Goal: Check status: Check status

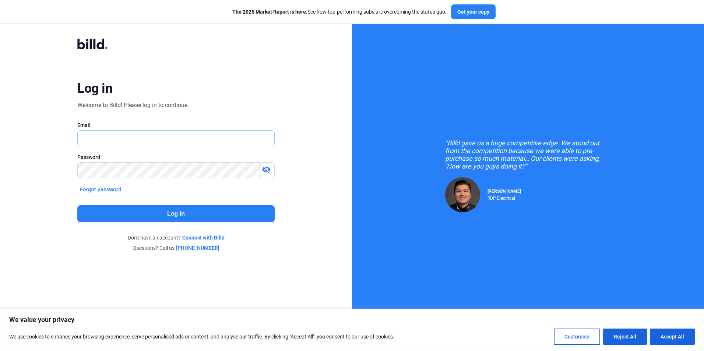
type input "[PERSON_NAME][EMAIL_ADDRESS][DOMAIN_NAME]"
click at [212, 213] on button "Log in" at bounding box center [175, 214] width 197 height 17
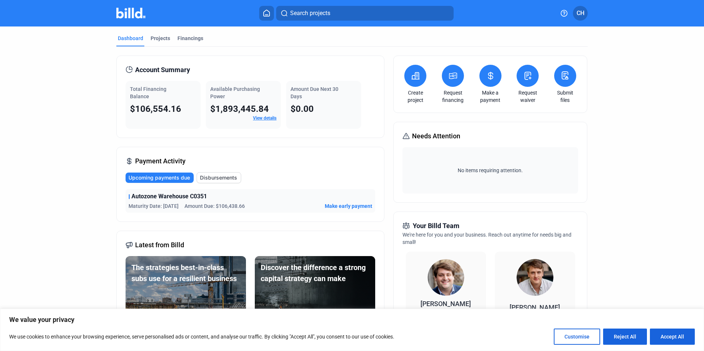
click at [215, 178] on span "Disbursements" at bounding box center [218, 177] width 37 height 7
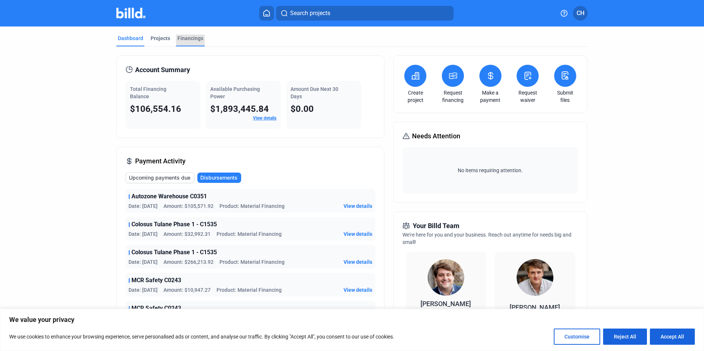
click at [188, 37] on div "Financings" at bounding box center [191, 38] width 26 height 7
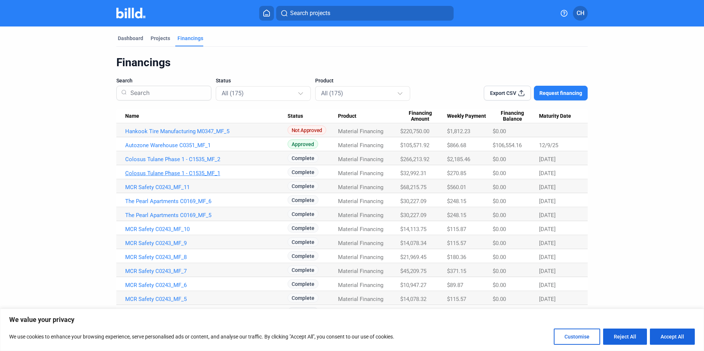
click at [206, 135] on link "Colosus Tulane Phase 1 - C1535_MF_1" at bounding box center [206, 131] width 162 height 7
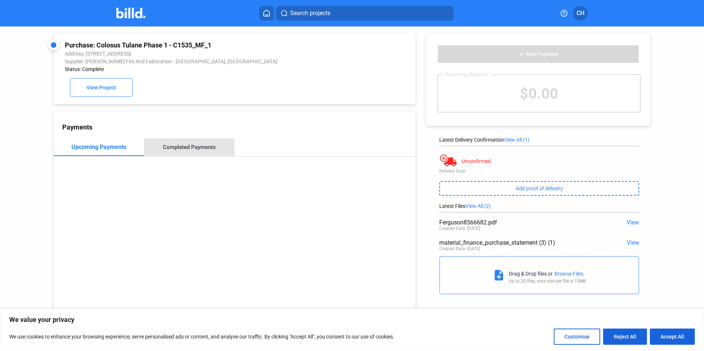
click at [180, 151] on div "Completed Payments" at bounding box center [189, 147] width 53 height 7
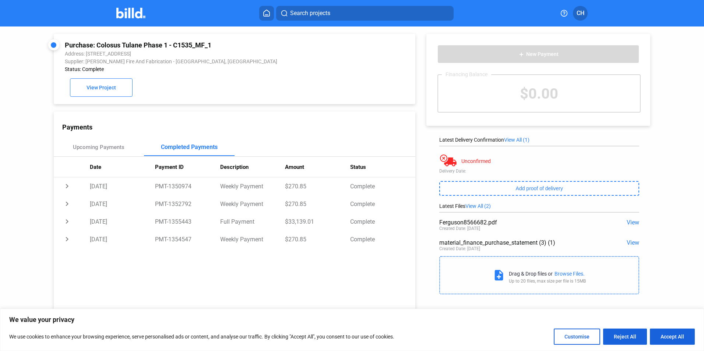
click at [266, 13] on icon at bounding box center [266, 13] width 7 height 7
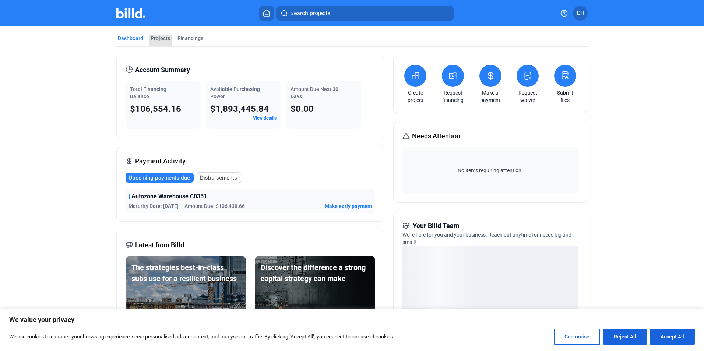
click at [157, 37] on div "Projects" at bounding box center [161, 38] width 20 height 7
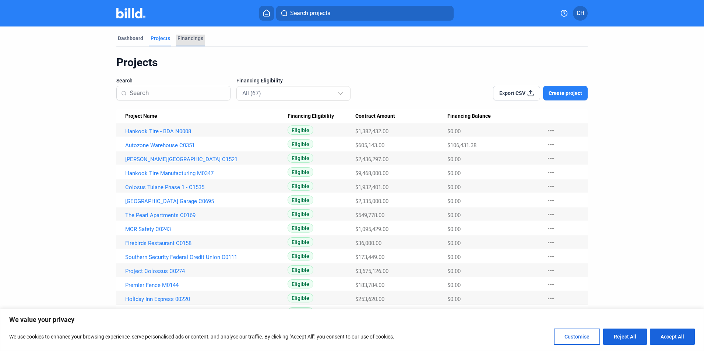
click at [190, 35] on div "Financings" at bounding box center [191, 38] width 26 height 7
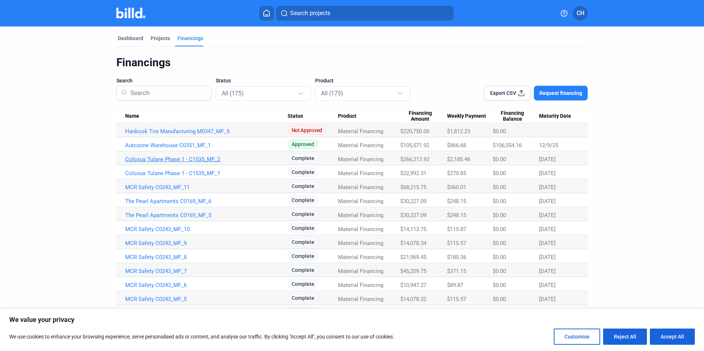
click at [195, 135] on link "Colosus Tulane Phase 1 - C1535_MF_2" at bounding box center [206, 131] width 162 height 7
drag, startPoint x: 195, startPoint y: 158, endPoint x: 171, endPoint y: 159, distance: 24.0
click at [171, 135] on link "Colosus Tulane Phase 1 - C1535_MF_2" at bounding box center [206, 131] width 162 height 7
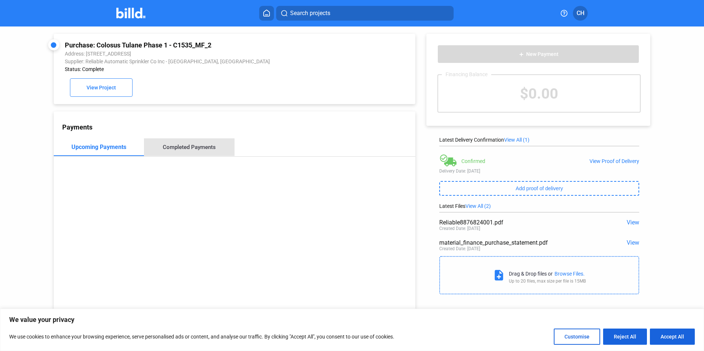
click at [203, 149] on div "Completed Payments" at bounding box center [189, 147] width 53 height 7
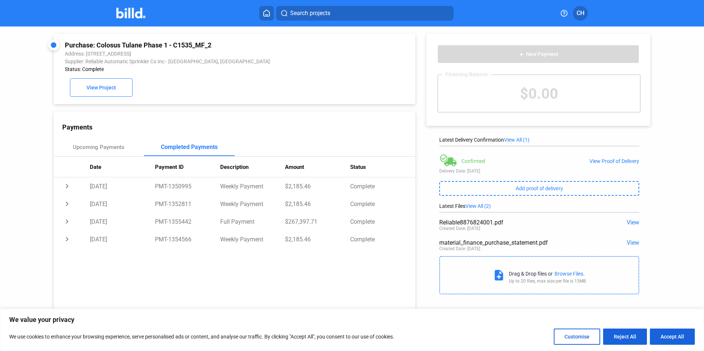
click at [265, 13] on icon at bounding box center [266, 13] width 7 height 7
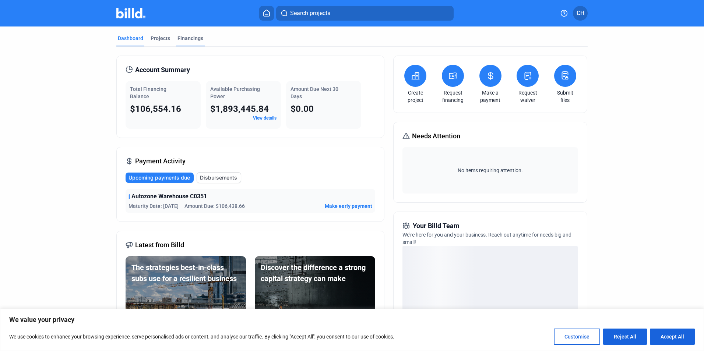
click at [184, 37] on div "Financings" at bounding box center [191, 38] width 26 height 7
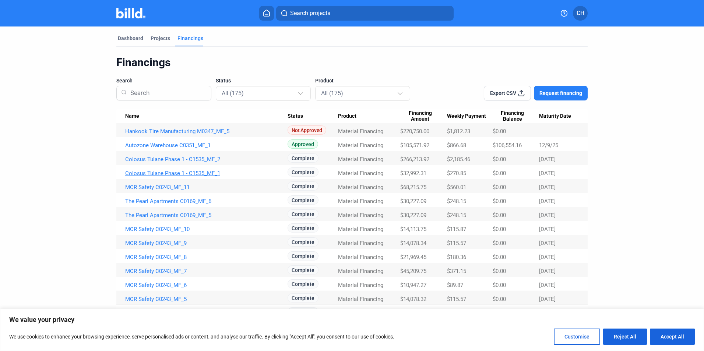
click at [168, 135] on link "Colosus Tulane Phase 1 - C1535_MF_1" at bounding box center [206, 131] width 162 height 7
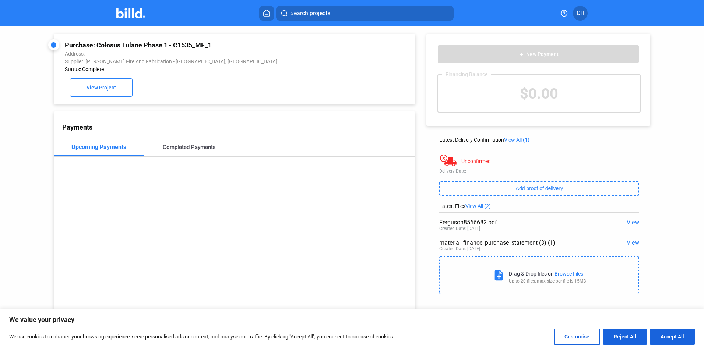
click at [182, 149] on div "Completed Payments" at bounding box center [189, 147] width 53 height 7
